Goal: Information Seeking & Learning: Learn about a topic

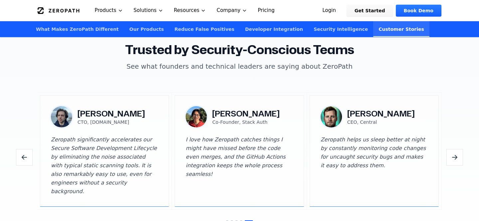
scroll to position [1958, 0]
click at [460, 149] on button "Next testimonials" at bounding box center [454, 157] width 17 height 17
click at [460, 150] on button "Next testimonials" at bounding box center [454, 158] width 17 height 17
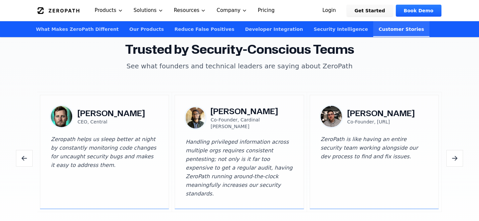
click at [460, 150] on button "Next testimonials" at bounding box center [454, 158] width 17 height 17
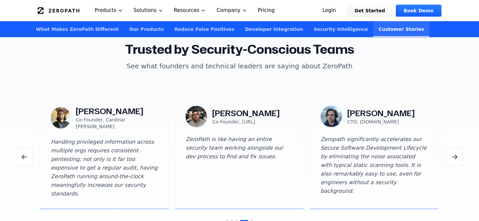
click at [460, 149] on button "Next testimonials" at bounding box center [454, 157] width 17 height 17
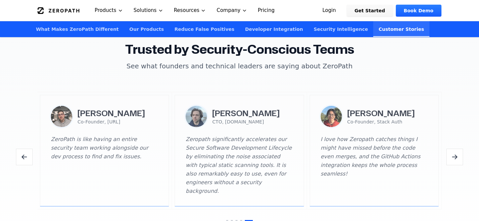
click at [460, 149] on button "Next testimonials" at bounding box center [454, 157] width 17 height 17
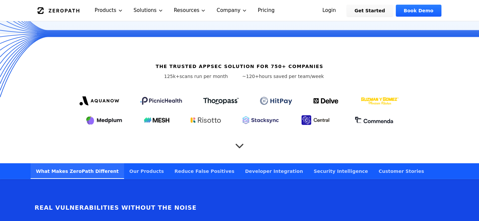
scroll to position [138, 0]
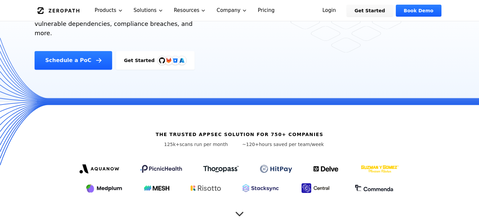
click at [241, 209] on icon "Scroll to next section" at bounding box center [239, 210] width 7 height 3
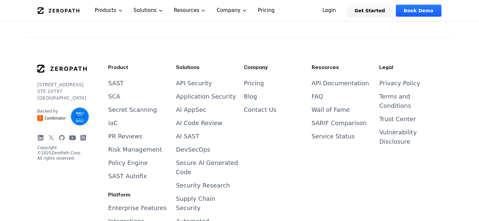
scroll to position [2751, 0]
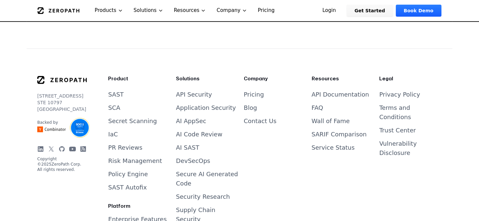
click at [39, 146] on icon at bounding box center [40, 149] width 7 height 7
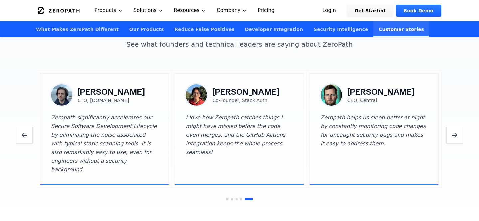
scroll to position [1980, 0]
click at [453, 131] on icon "Next testimonials" at bounding box center [455, 135] width 8 height 8
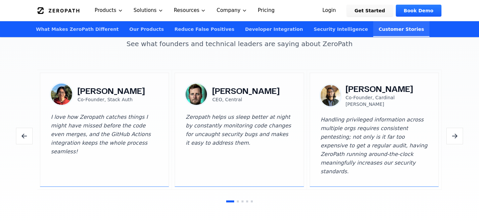
click at [453, 132] on icon "Next testimonials" at bounding box center [455, 136] width 8 height 8
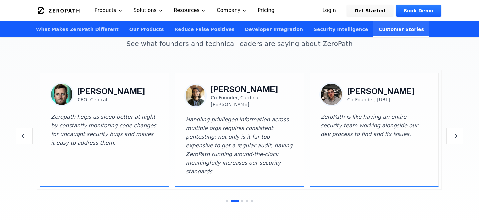
click at [453, 132] on icon "Next testimonials" at bounding box center [455, 136] width 8 height 8
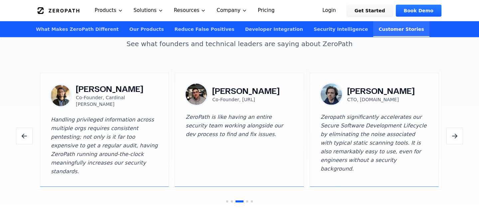
click at [453, 132] on icon "Next testimonials" at bounding box center [455, 136] width 8 height 8
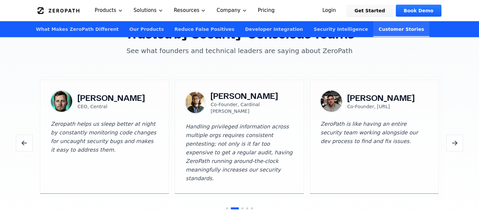
scroll to position [1973, 0]
click at [456, 140] on icon "Next testimonials" at bounding box center [455, 144] width 8 height 8
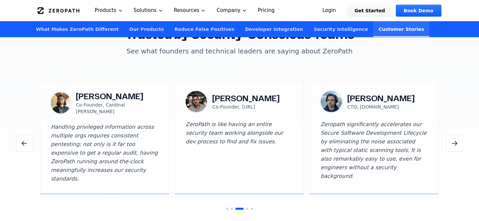
click at [456, 140] on icon "Next testimonials" at bounding box center [455, 144] width 8 height 8
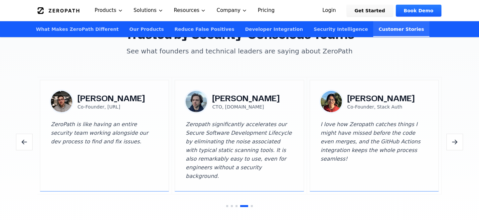
click at [456, 135] on button "Next testimonials" at bounding box center [454, 142] width 17 height 17
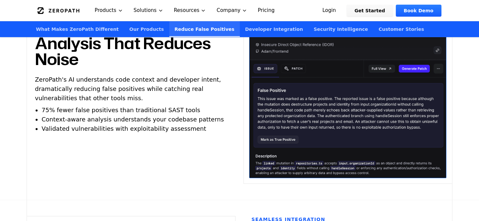
scroll to position [1387, 0]
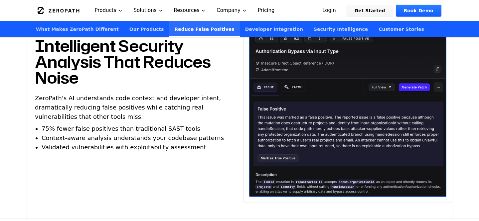
click at [373, 27] on link "Customer Stories" at bounding box center [401, 29] width 56 height 16
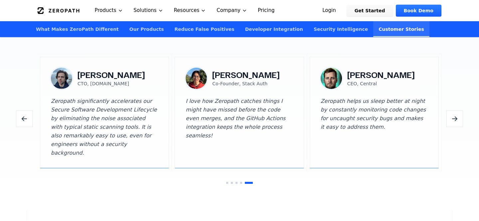
scroll to position [1995, 0]
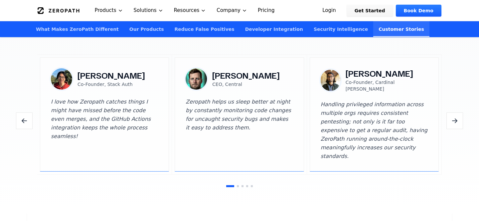
click at [238, 186] on button "Go to testimonial 2" at bounding box center [238, 187] width 2 height 2
click at [243, 186] on div at bounding box center [239, 187] width 404 height 2
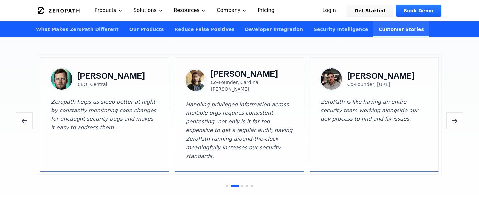
click at [250, 174] on section "Trusted by Security-Conscious Teams See what founders and technical leaders are…" at bounding box center [239, 96] width 479 height 235
click at [252, 171] on div "[PERSON_NAME] CEO, Central Zeropath helps us sleep better at night by constantl…" at bounding box center [239, 121] width 404 height 133
click at [251, 171] on div "[PERSON_NAME] CEO, Central Zeropath helps us sleep better at night by constantl…" at bounding box center [239, 121] width 404 height 133
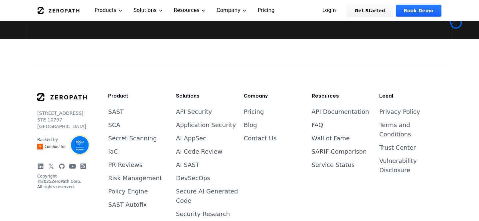
scroll to position [2729, 0]
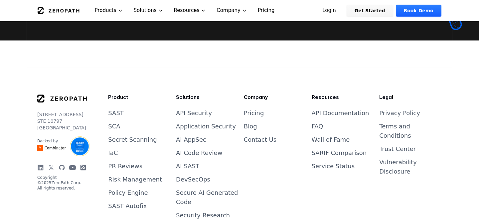
click at [250, 123] on link "Blog" at bounding box center [250, 126] width 13 height 7
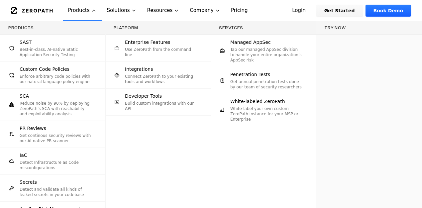
scroll to position [258, 0]
